Goal: Transaction & Acquisition: Book appointment/travel/reservation

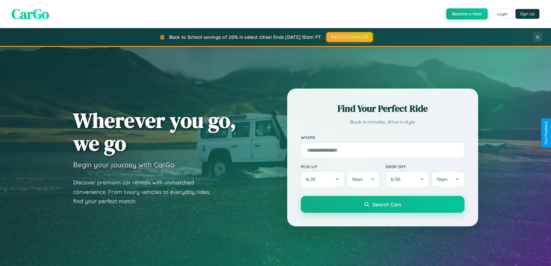
scroll to position [398, 0]
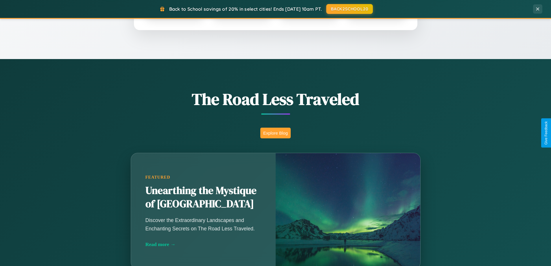
click at [275, 133] on button "Explore Blog" at bounding box center [275, 133] width 30 height 11
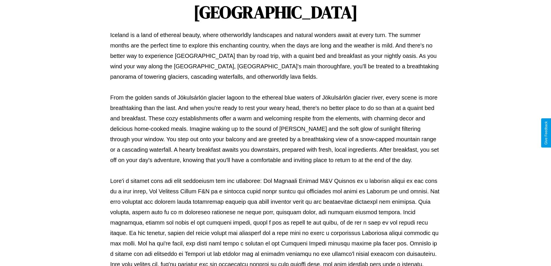
scroll to position [187, 0]
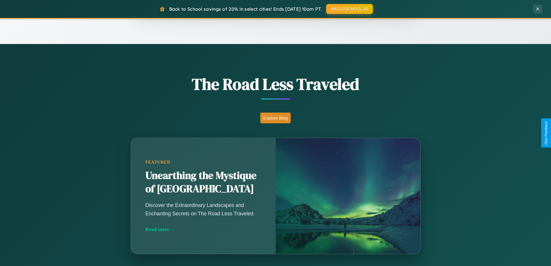
scroll to position [929, 0]
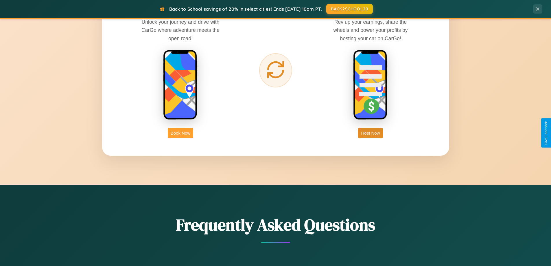
click at [180, 133] on button "Book Now" at bounding box center [180, 133] width 25 height 11
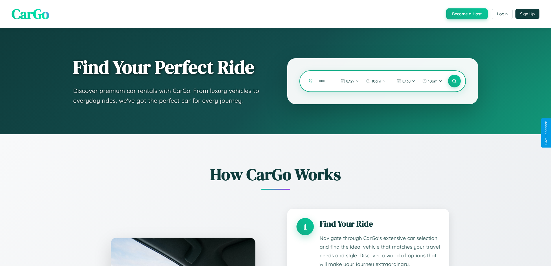
click at [323, 81] on input "text" at bounding box center [323, 81] width 14 height 10
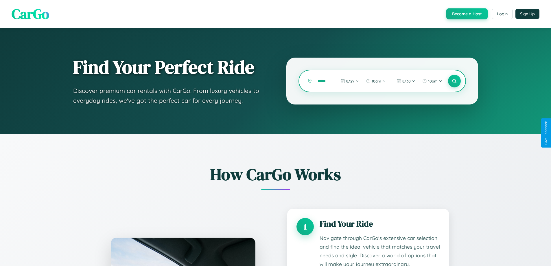
scroll to position [233, 0]
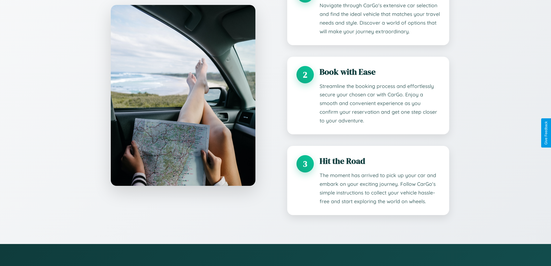
type input "*****"
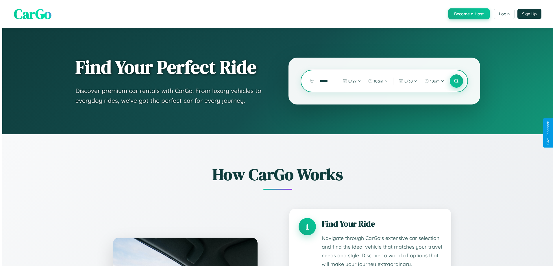
scroll to position [0, 0]
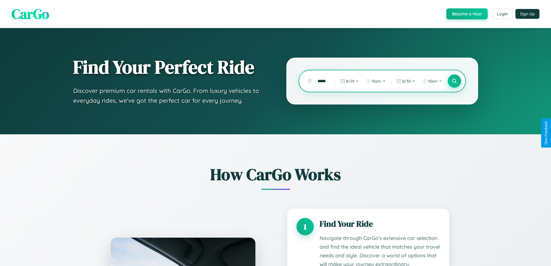
click at [454, 81] on icon at bounding box center [454, 80] width 5 height 5
